Goal: Information Seeking & Learning: Learn about a topic

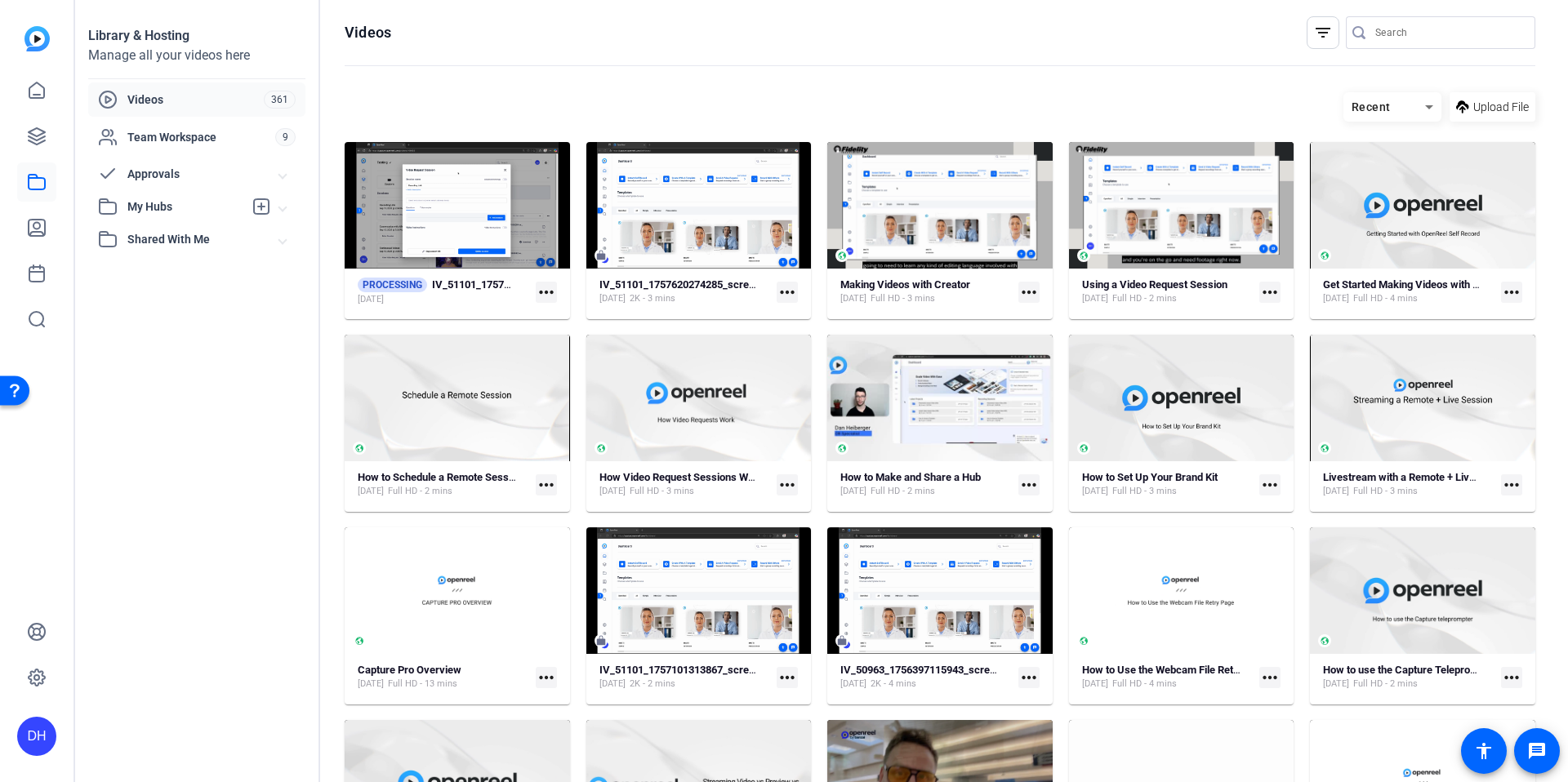
drag, startPoint x: 252, startPoint y: 379, endPoint x: 309, endPoint y: 328, distance: 76.5
click at [251, 379] on div "Library & Hosting Manage all your videos here Videos 361 Team Workspace 9 Appro…" at bounding box center [197, 391] width 245 height 782
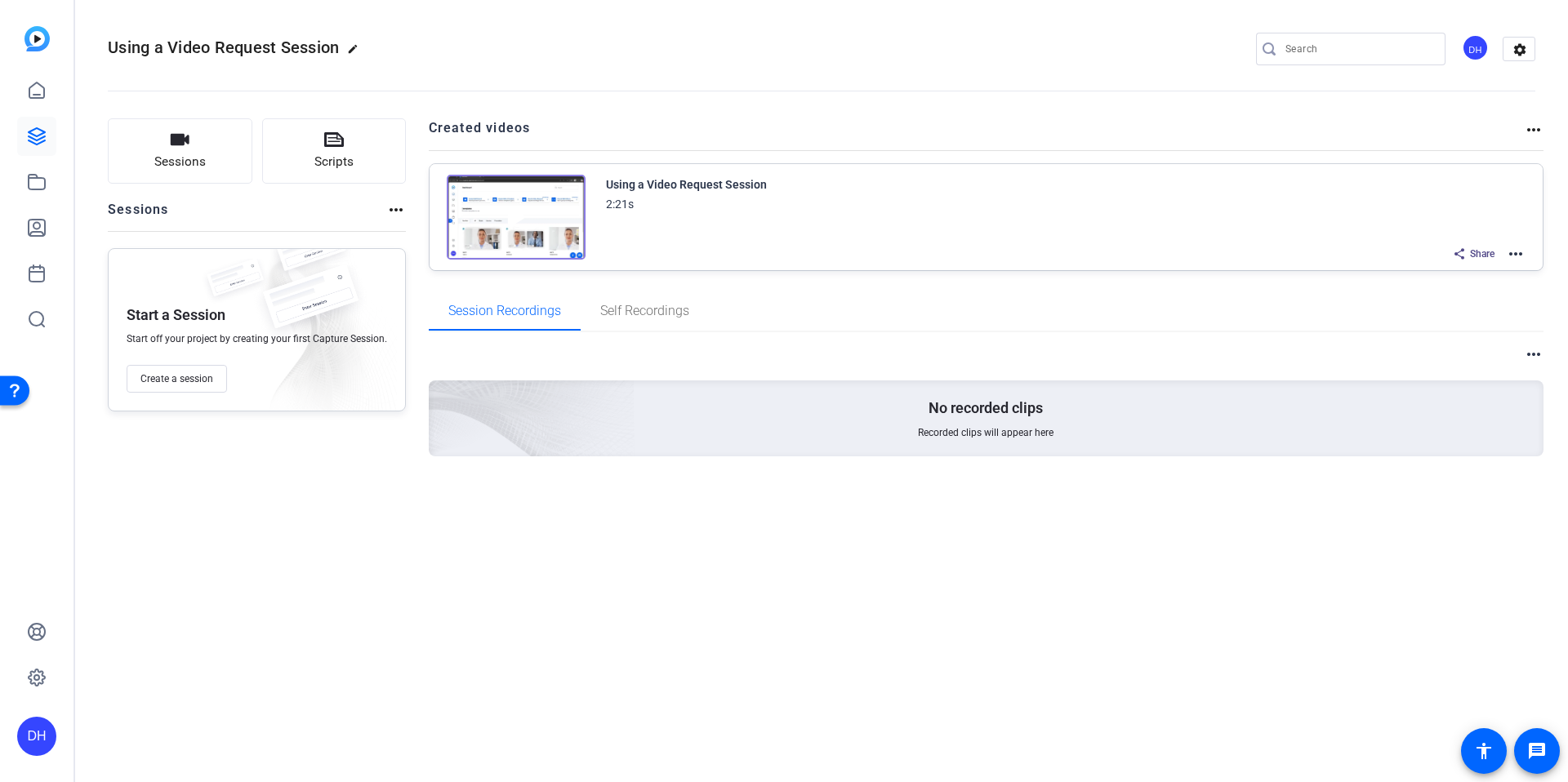
click at [416, 179] on div "Sessions Scripts Sessions more_horiz Start a Session Start off your project by …" at bounding box center [821, 313] width 1493 height 431
click at [395, 488] on div "Sessions Scripts Sessions more_horiz Start a Session Start off your project by …" at bounding box center [257, 313] width 298 height 390
click at [1509, 254] on mat-icon "more_horiz" at bounding box center [1515, 254] width 20 height 20
click at [1443, 276] on span "Edit in Creator" at bounding box center [1455, 273] width 113 height 20
click at [42, 734] on div "DH" at bounding box center [37, 736] width 39 height 39
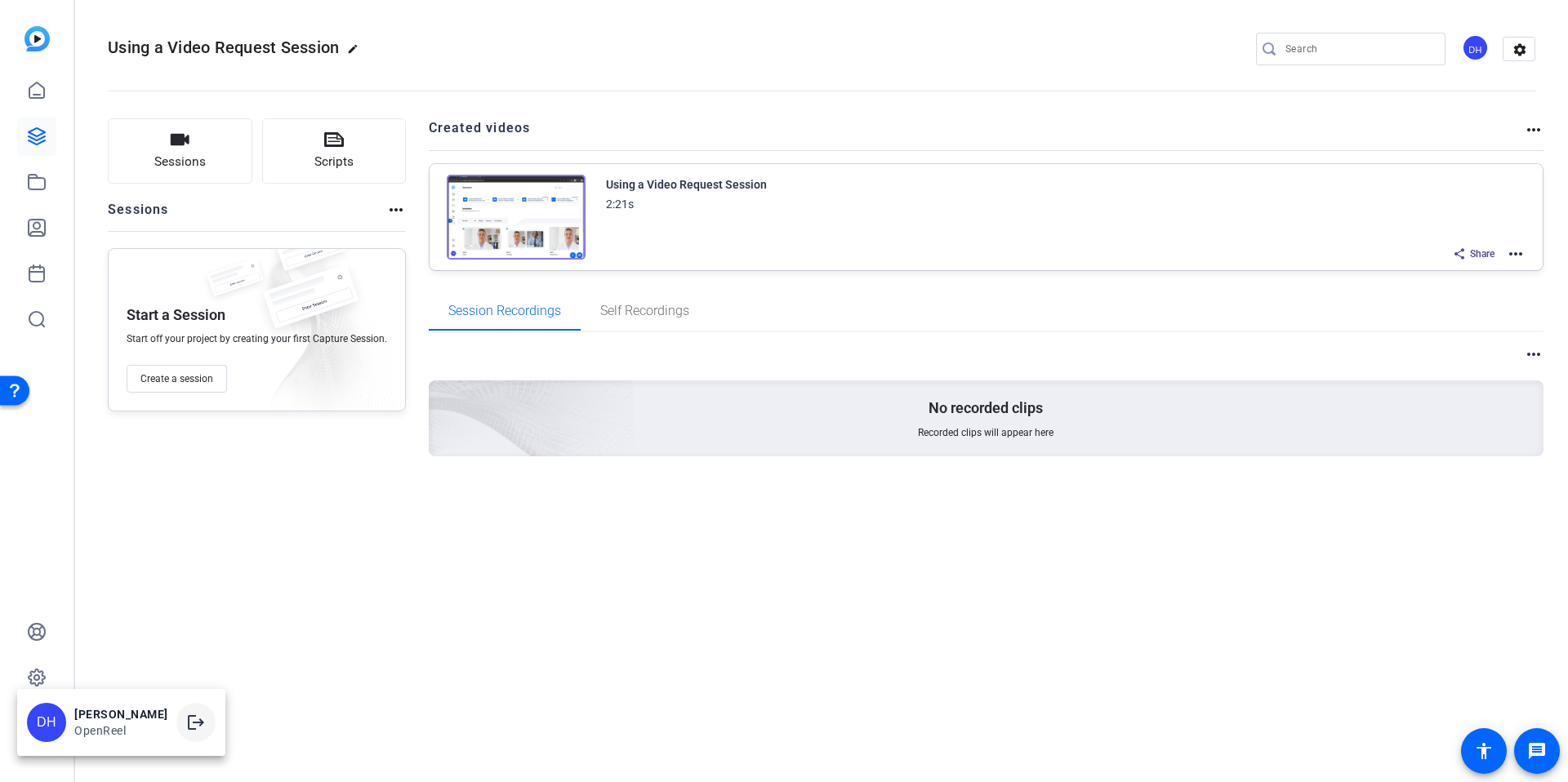
click at [198, 723] on mat-icon "logout" at bounding box center [196, 723] width 20 height 20
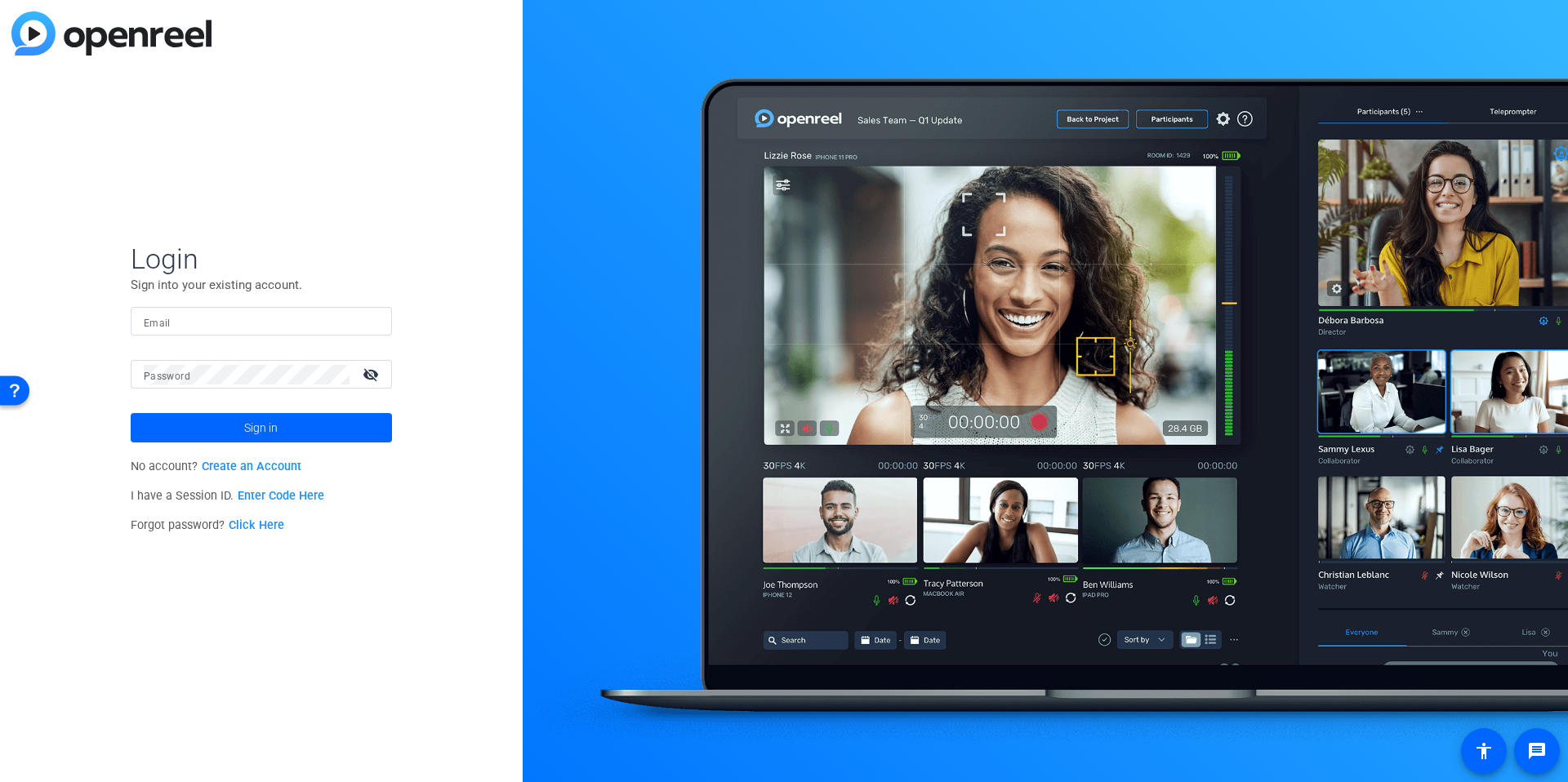
type input "dheiberger@openreel.com"
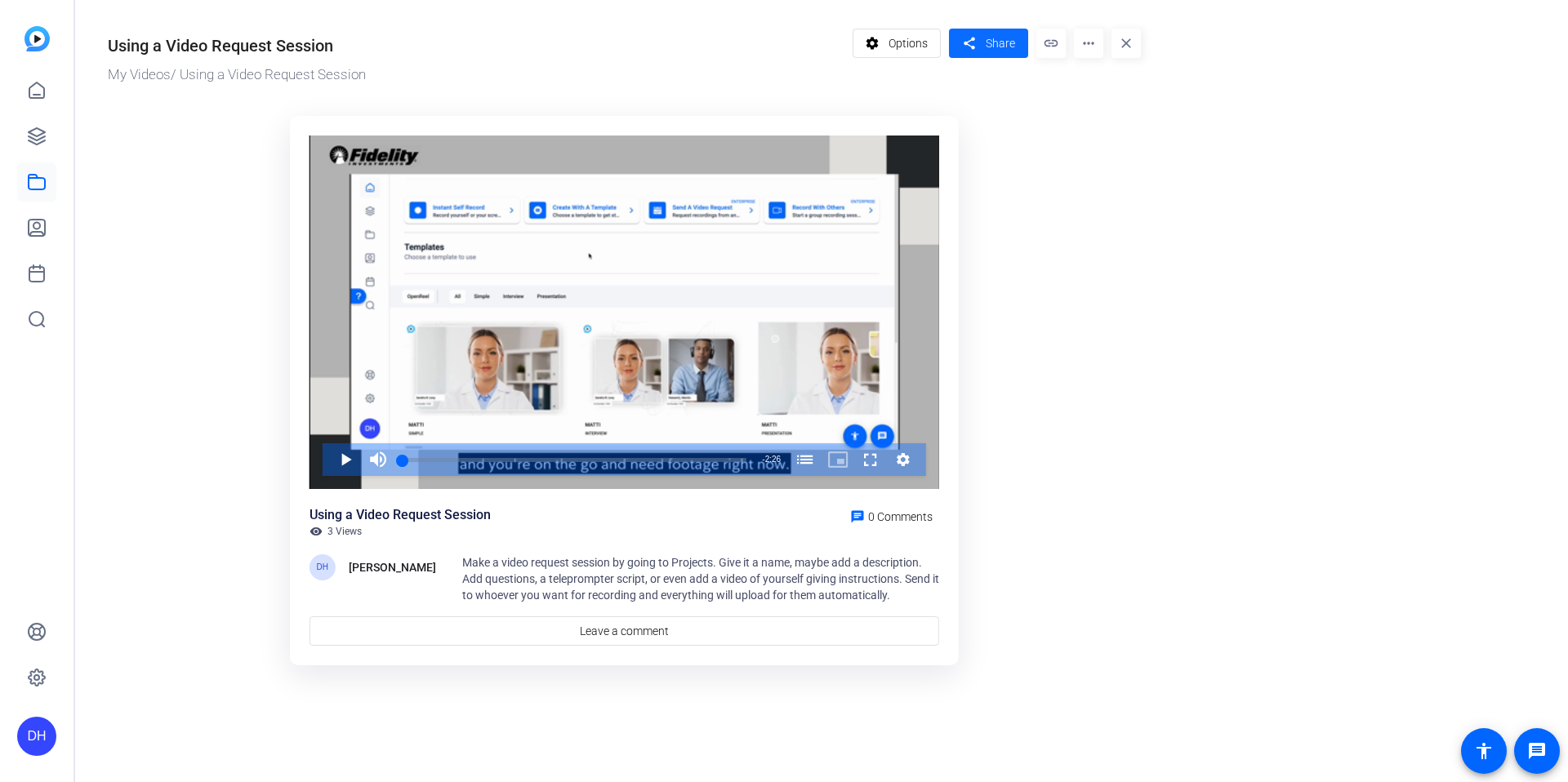
click at [992, 40] on span "Share" at bounding box center [1000, 44] width 29 height 18
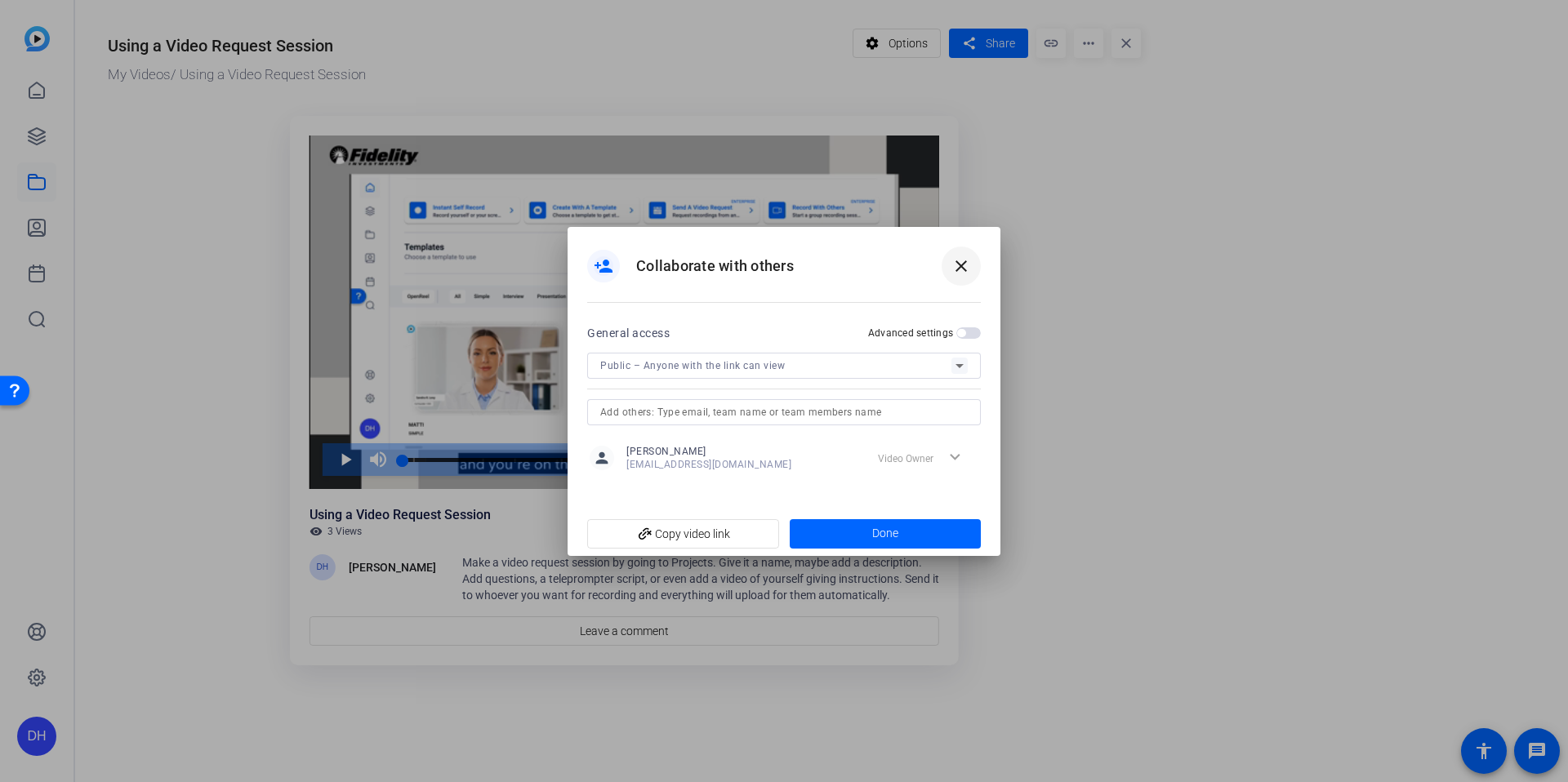
click at [974, 262] on span at bounding box center [960, 266] width 39 height 39
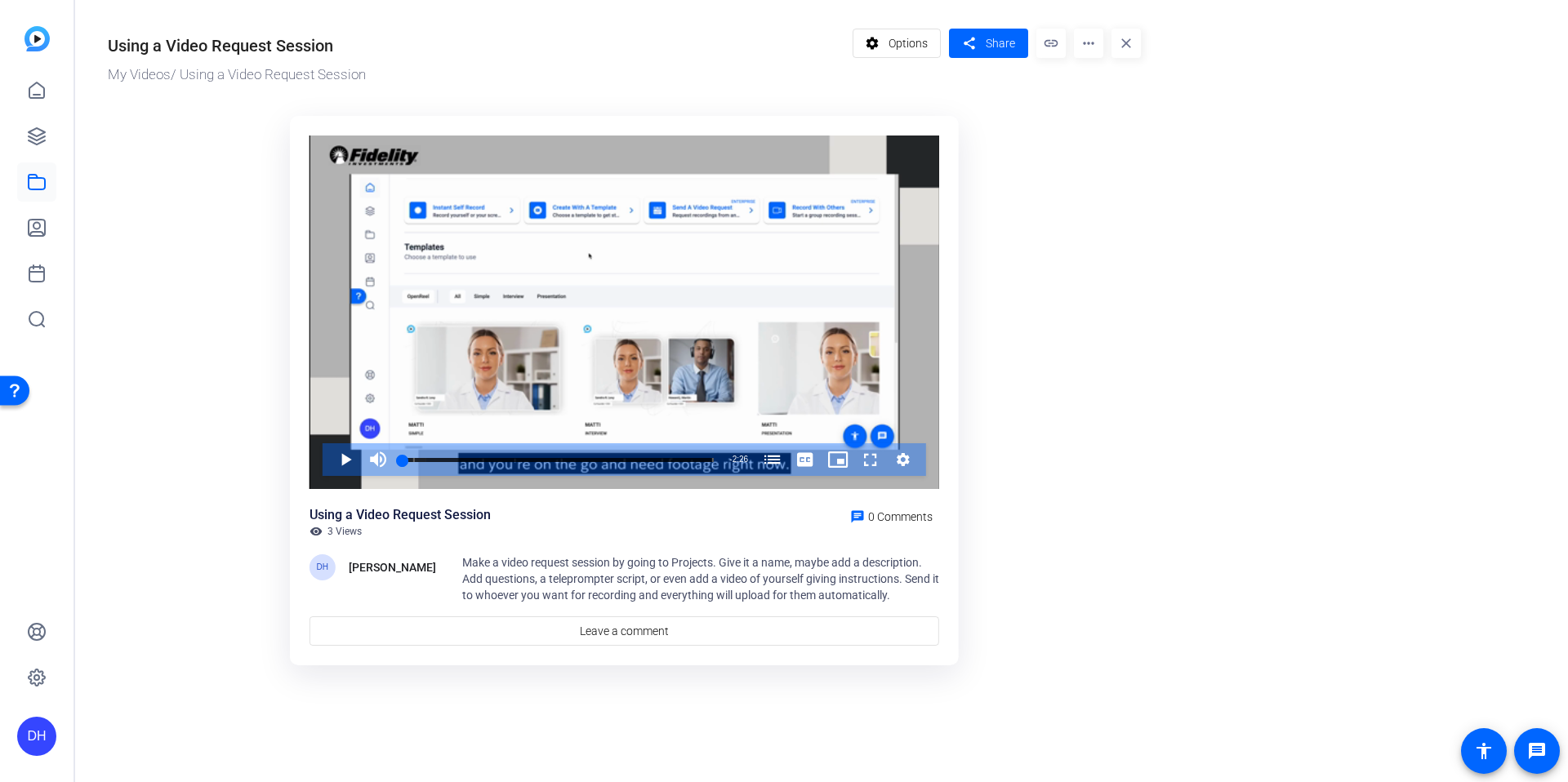
click at [1175, 209] on or-hosting-video-details "Using a Video Request Session My Videos / Using a Video Request Session setting…" at bounding box center [817, 345] width 1484 height 690
click at [1118, 37] on mat-icon "close" at bounding box center [1126, 43] width 29 height 29
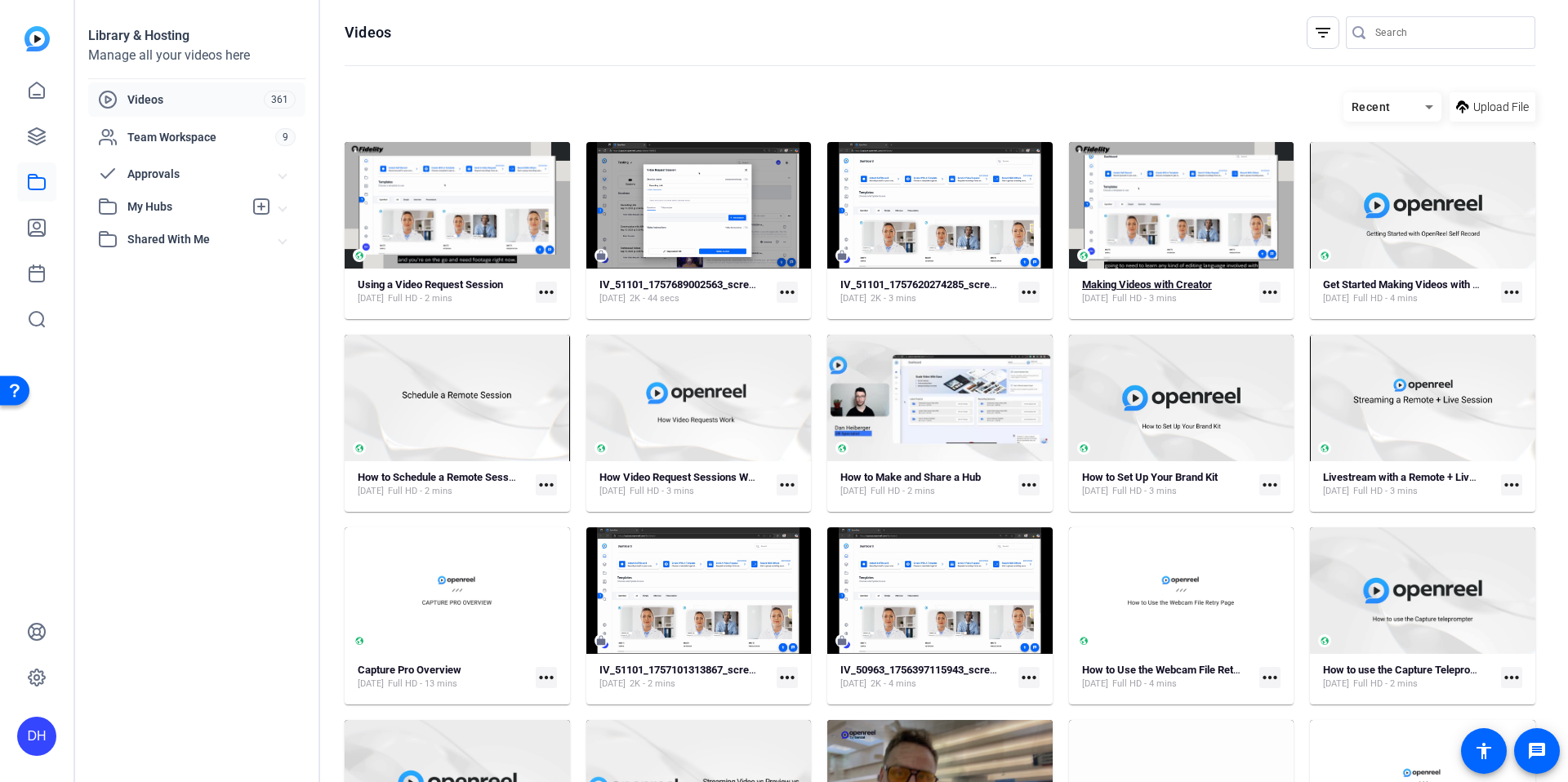
click at [1147, 288] on strong "Making Videos with Creator" at bounding box center [1146, 285] width 130 height 13
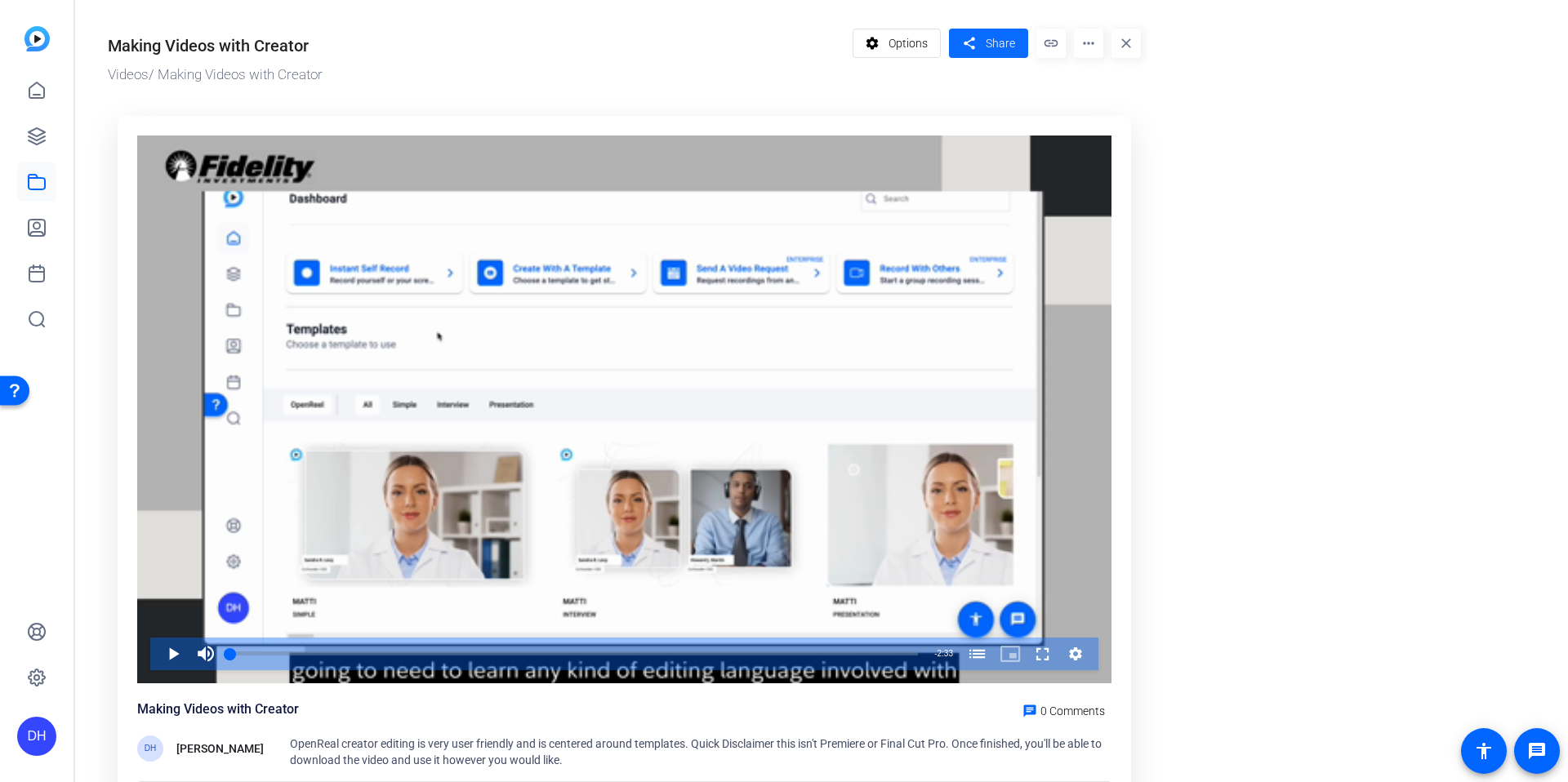
click at [990, 48] on span "Share" at bounding box center [1000, 44] width 29 height 18
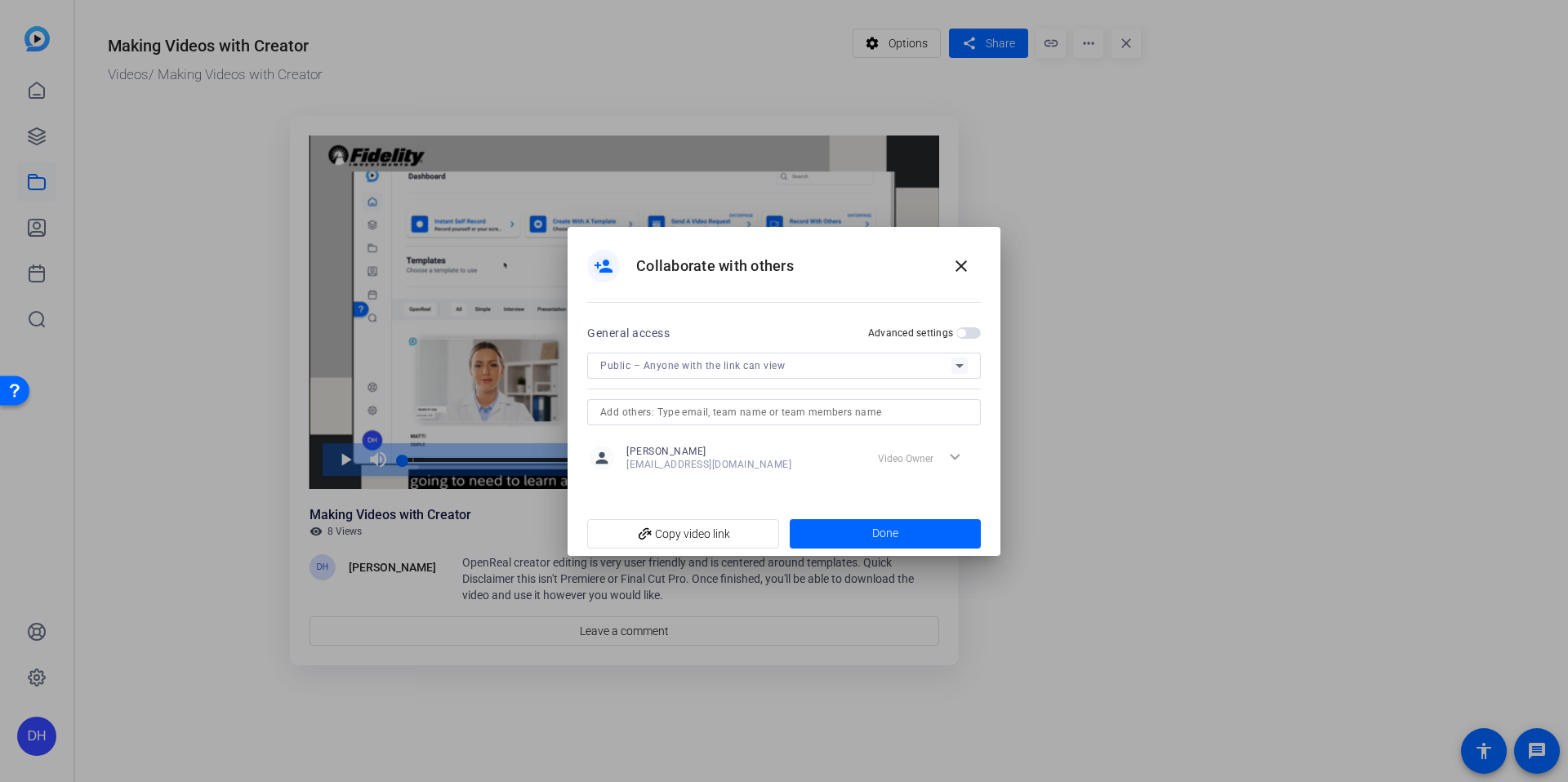
drag, startPoint x: 975, startPoint y: 257, endPoint x: 1180, endPoint y: 247, distance: 205.2
click at [975, 257] on span at bounding box center [960, 266] width 39 height 39
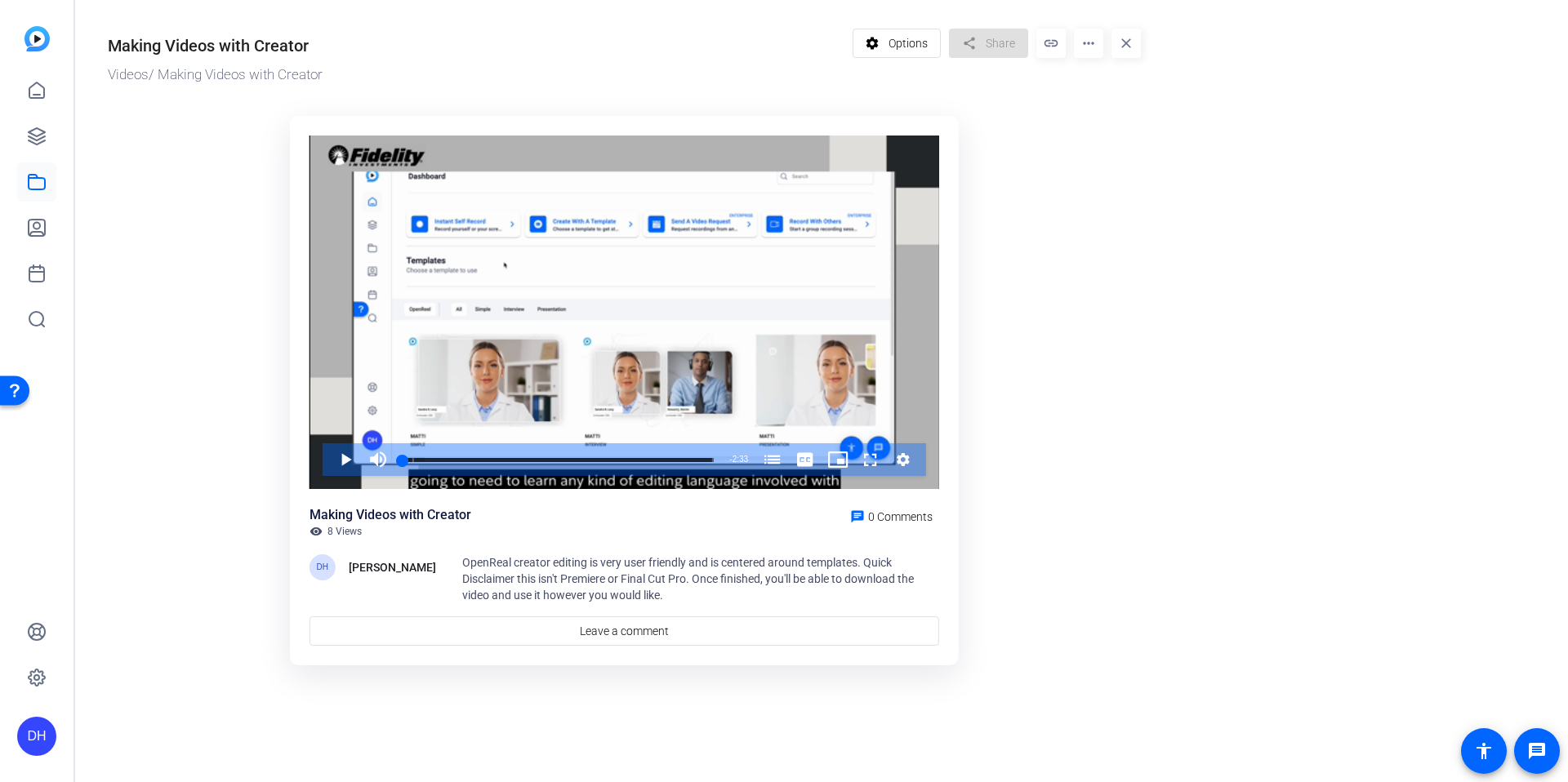
click at [1191, 231] on or-hosting-video-details "Making Videos with Creator Videos / Making Videos with Creator settings Options…" at bounding box center [817, 345] width 1484 height 690
click at [990, 315] on ktd-grid "Video Player is loading. Play Video Play Mute Current Time 0:00 / Duration 2:33…" at bounding box center [624, 392] width 1033 height 571
